Goal: Find specific page/section: Find specific page/section

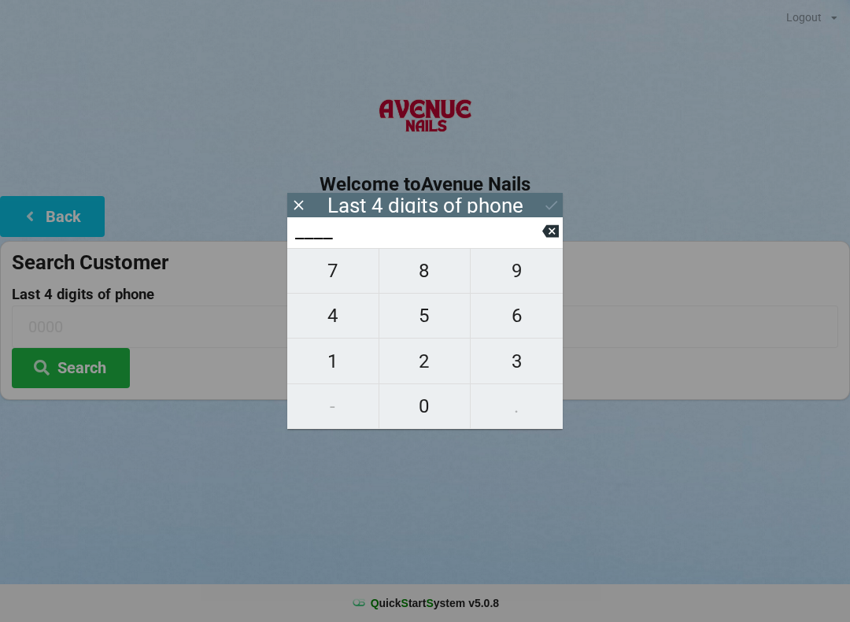
click at [542, 277] on span "9" at bounding box center [517, 270] width 92 height 33
type input "9___"
click at [539, 316] on span "6" at bounding box center [517, 315] width 92 height 33
type input "96__"
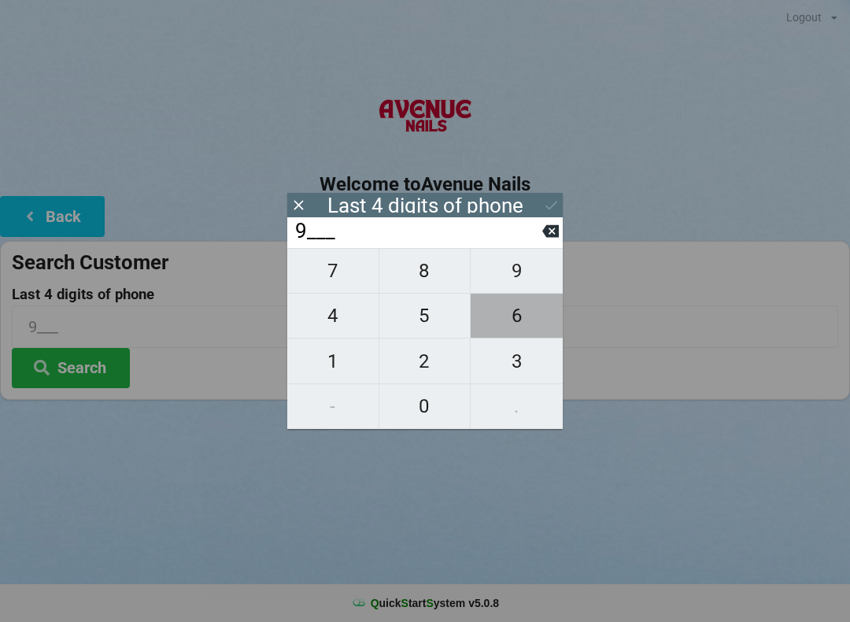
type input "96__"
click at [443, 319] on span "5" at bounding box center [424, 315] width 91 height 33
type input "965_"
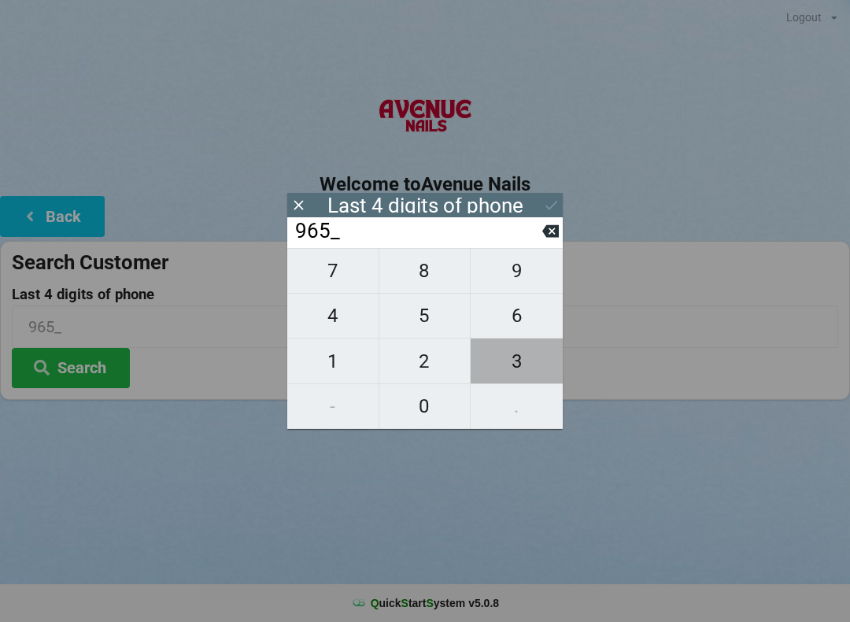
click at [535, 366] on span "3" at bounding box center [517, 361] width 92 height 33
type input "9653"
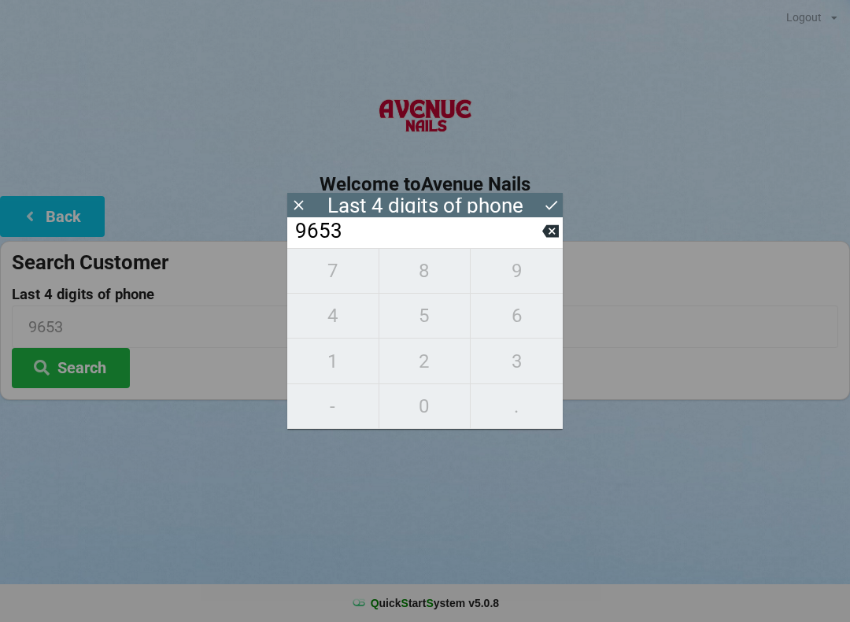
click at [557, 205] on icon at bounding box center [551, 205] width 17 height 17
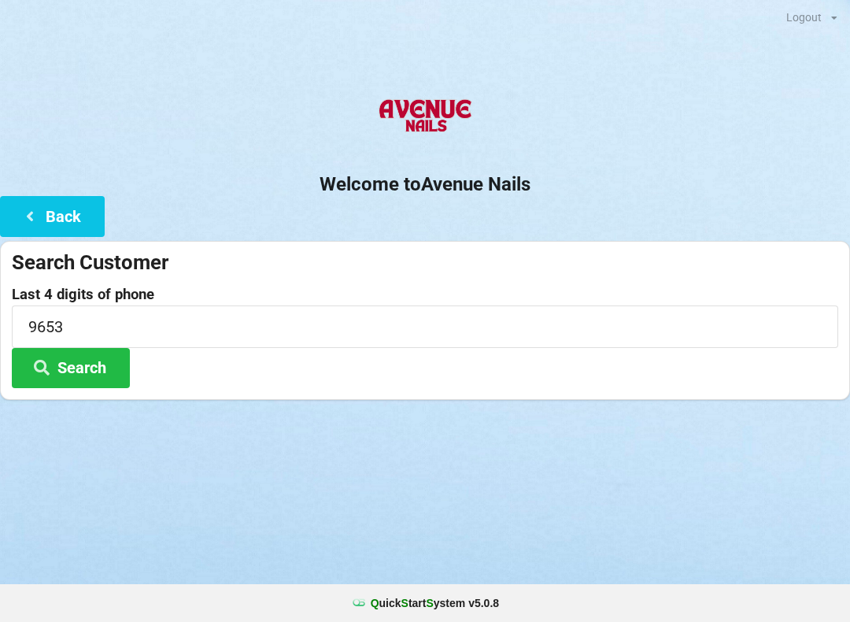
click at [89, 378] on button "Search" at bounding box center [71, 368] width 118 height 40
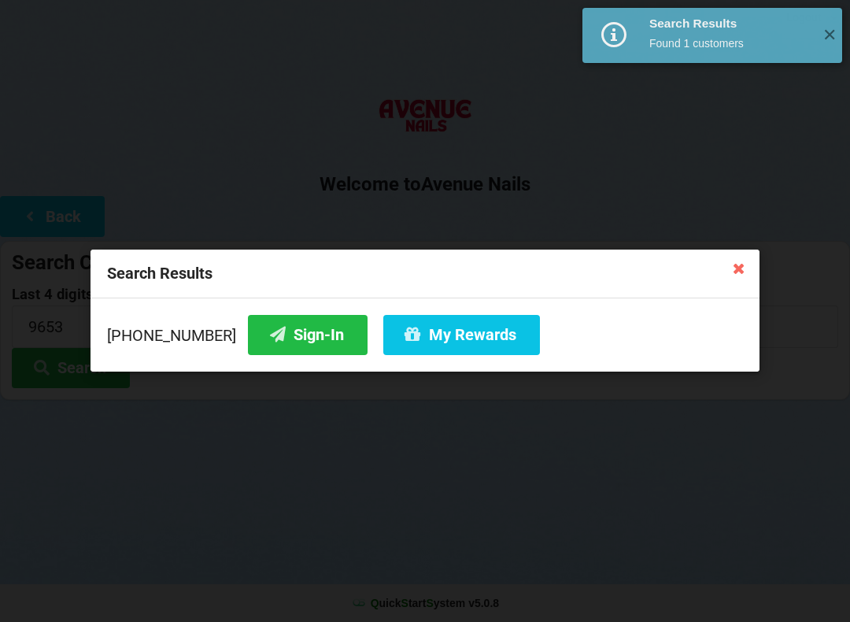
click at [264, 334] on button "Sign-In" at bounding box center [308, 335] width 120 height 40
